Goal: Navigation & Orientation: Find specific page/section

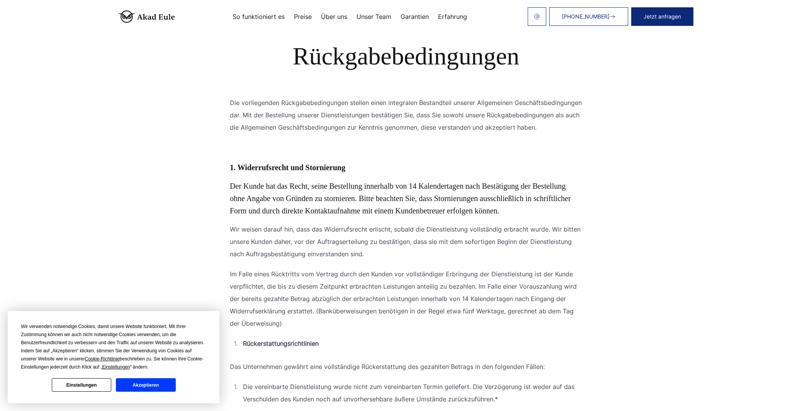
click at [146, 387] on button "Akzeptieren" at bounding box center [145, 385] width 59 height 14
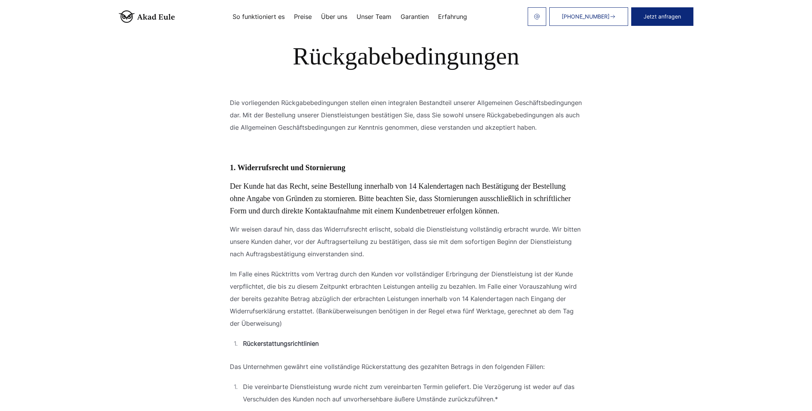
click at [145, 15] on img at bounding box center [147, 16] width 56 height 12
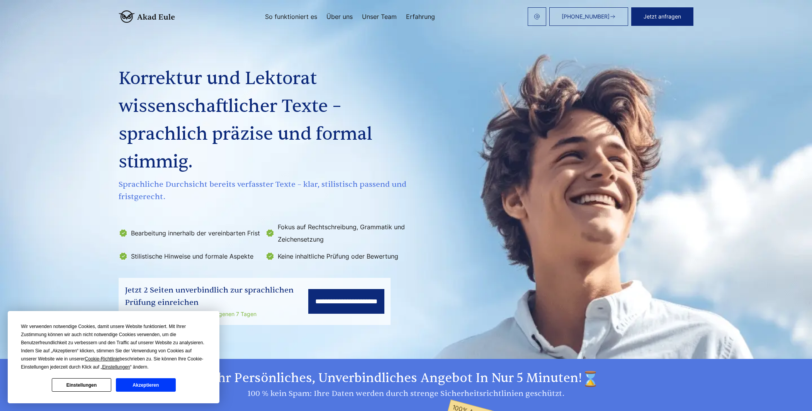
click at [380, 18] on link "Unser Team" at bounding box center [379, 17] width 35 height 6
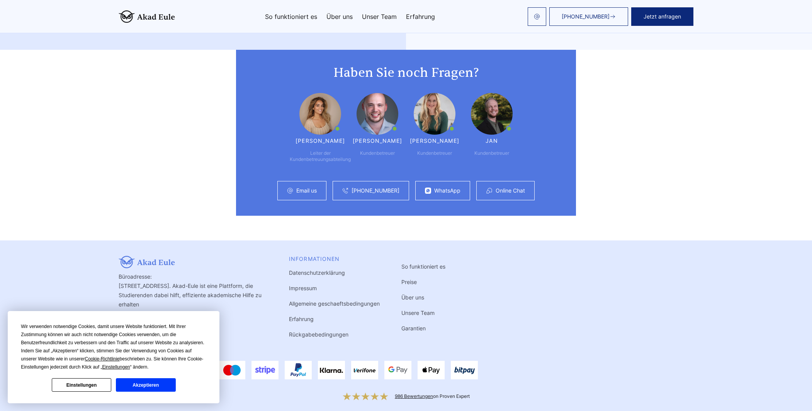
click at [508, 300] on div "Büroadresse: [STREET_ADDRESS]. Akad-Eule ist eine Plattform, die Studierenden d…" at bounding box center [406, 302] width 575 height 93
click at [159, 385] on button "Akzeptieren" at bounding box center [145, 385] width 59 height 14
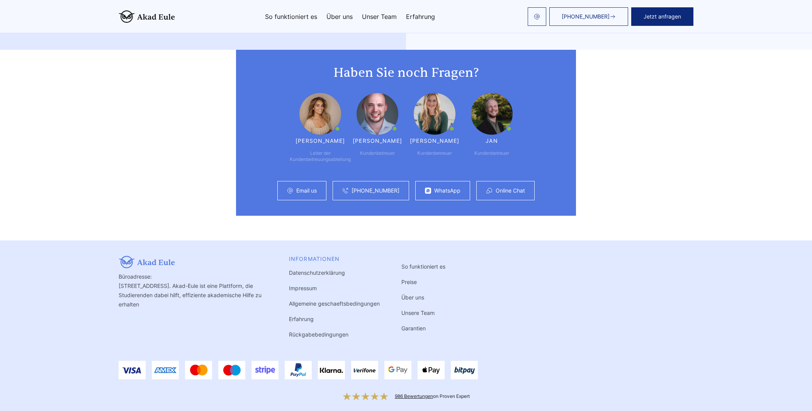
click at [305, 285] on link "Impressum" at bounding box center [303, 288] width 28 height 7
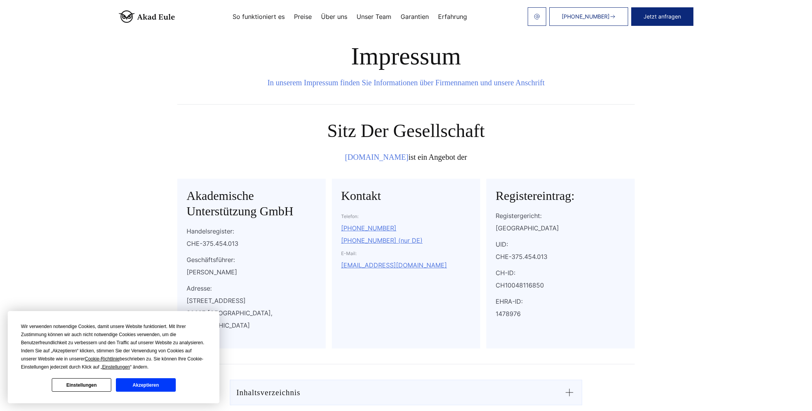
click at [150, 387] on button "Akzeptieren" at bounding box center [145, 385] width 59 height 14
